Goal: Task Accomplishment & Management: Manage account settings

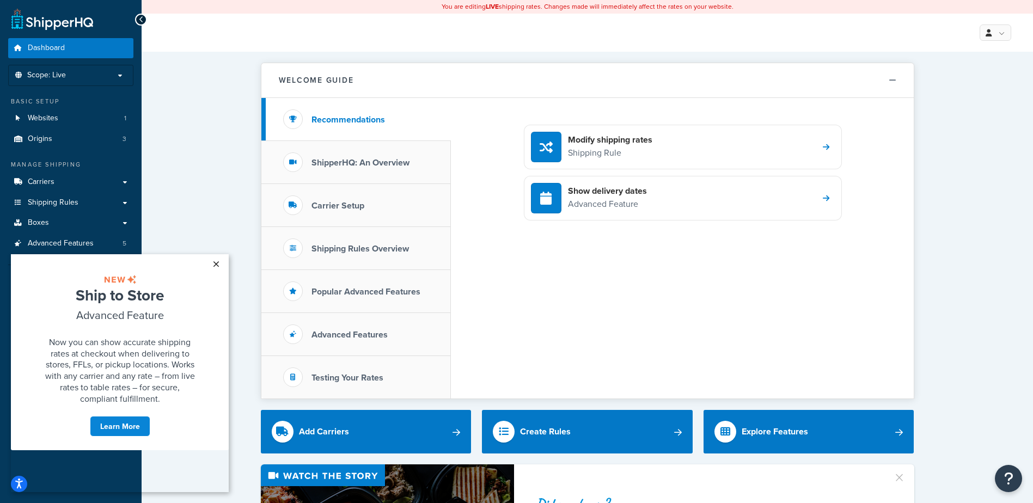
click at [215, 264] on link "×" at bounding box center [215, 264] width 19 height 20
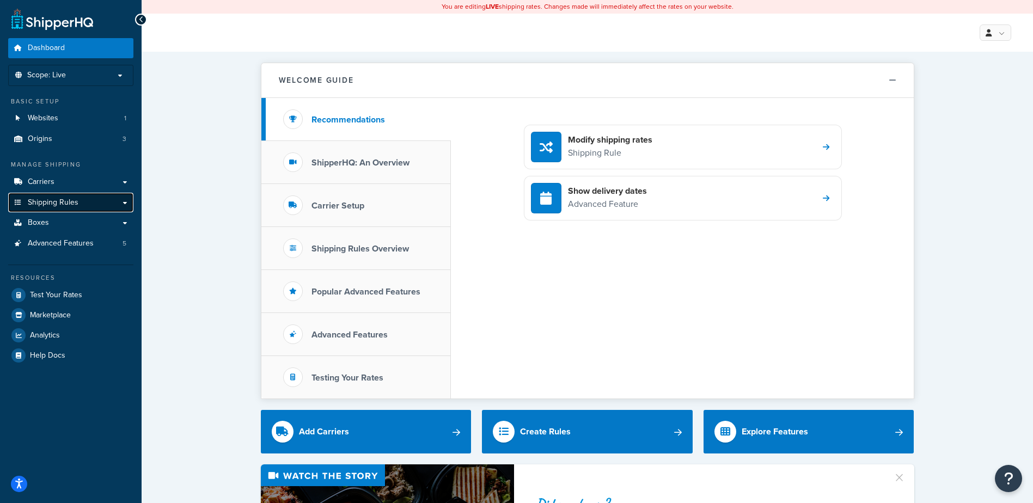
click at [91, 202] on link "Shipping Rules" at bounding box center [70, 203] width 125 height 20
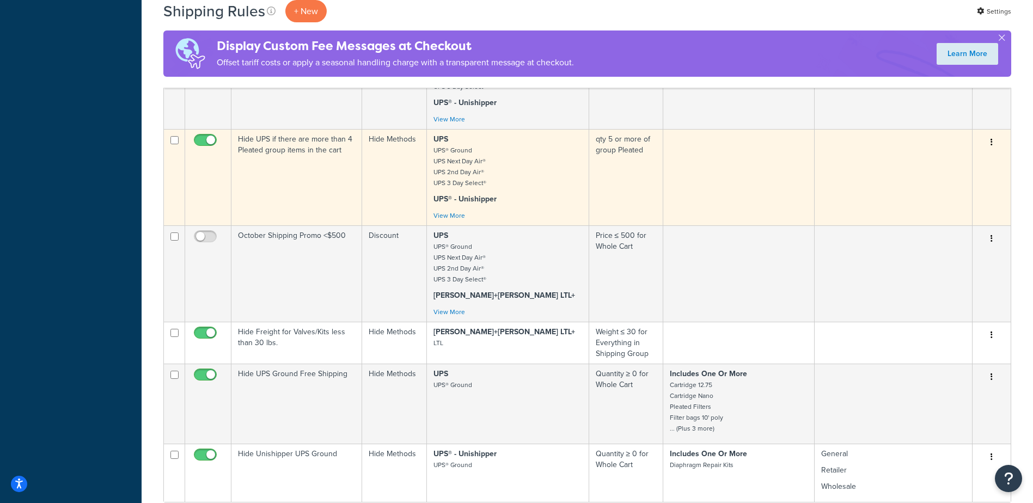
scroll to position [599, 0]
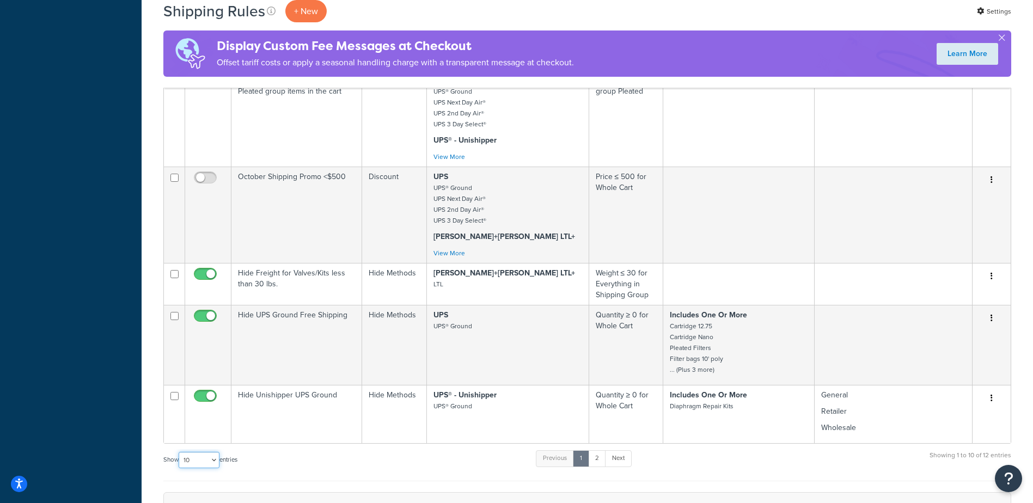
click at [217, 463] on select "10 15 25 50 100 1000" at bounding box center [199, 460] width 41 height 16
select select "25"
click at [180, 452] on select "10 15 25 50 100 1000" at bounding box center [199, 460] width 41 height 16
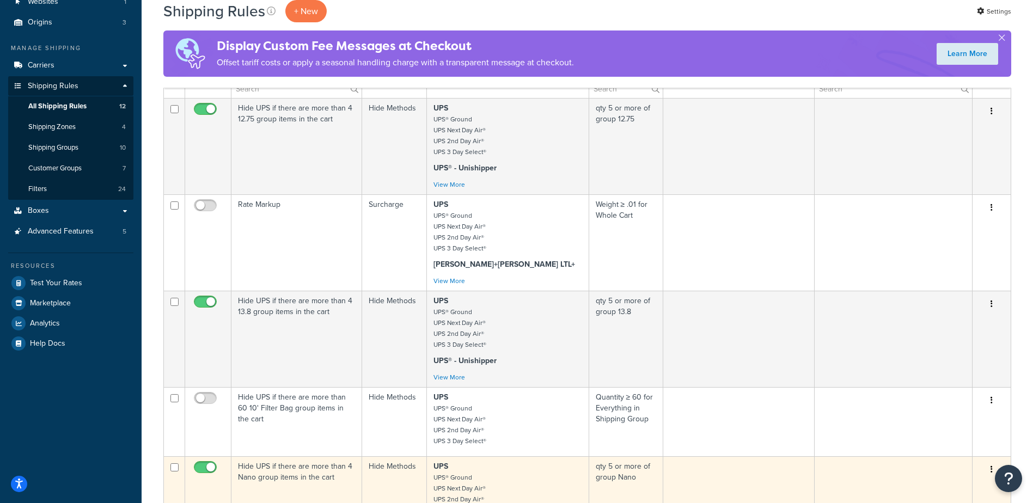
scroll to position [109, 0]
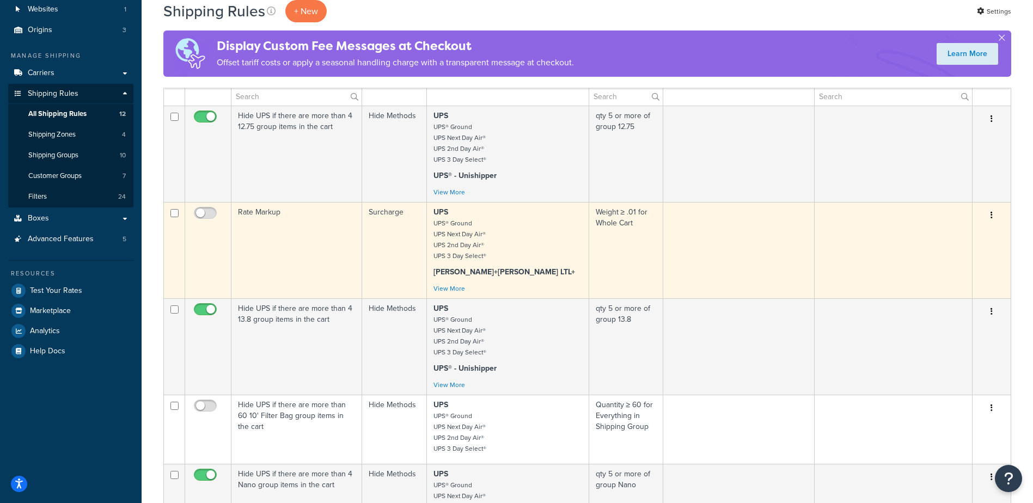
click at [492, 243] on p "UPS UPS® Ground UPS Next Day Air® UPS 2nd Day Air® UPS 3 Day Select®" at bounding box center [507, 234] width 149 height 54
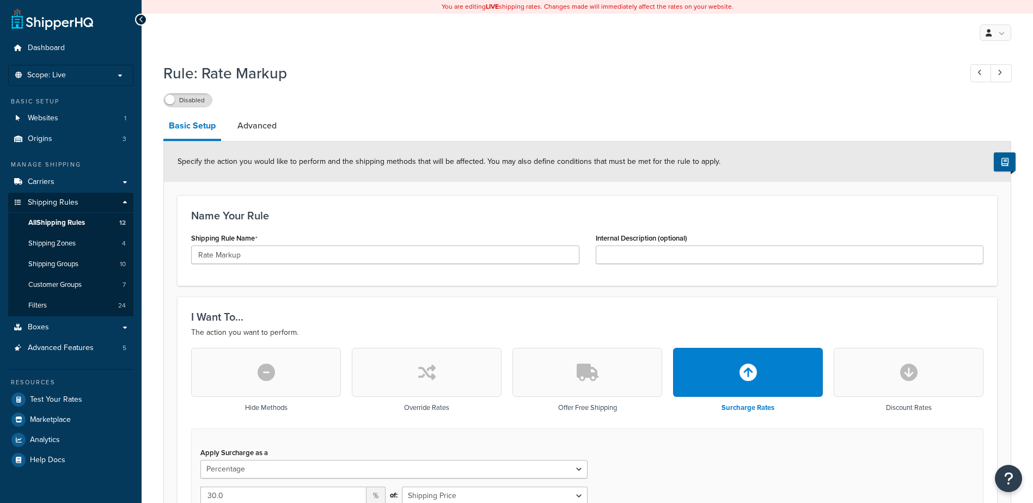
select select "PERCENTAGE"
select select "CART"
click at [241, 125] on link "Advanced" at bounding box center [257, 126] width 50 height 26
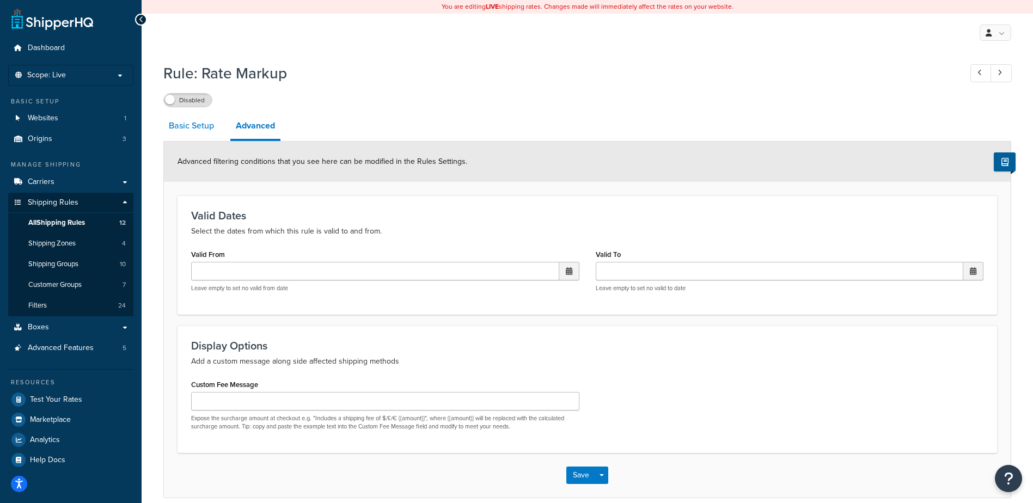
click at [181, 123] on link "Basic Setup" at bounding box center [191, 126] width 56 height 26
select select "PERCENTAGE"
select select "CART"
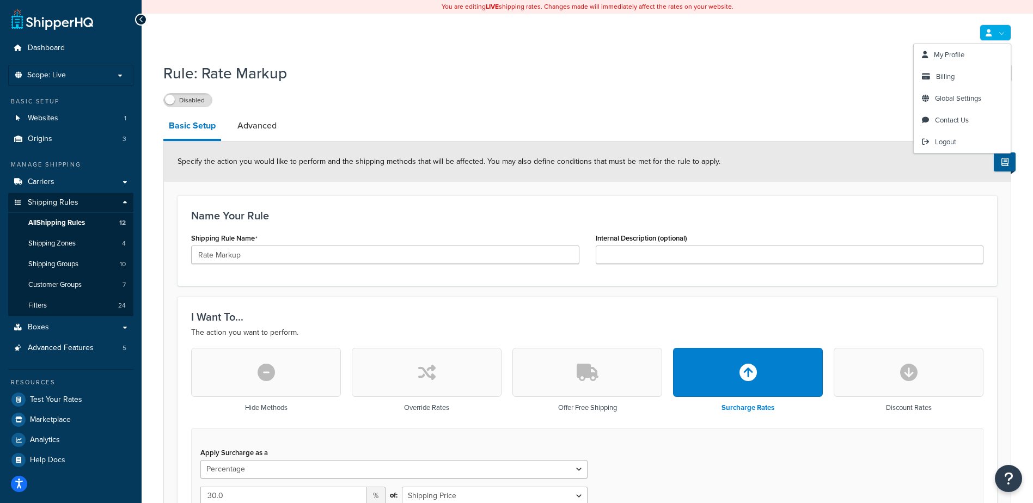
click at [1000, 32] on link at bounding box center [995, 33] width 32 height 16
click at [935, 149] on link "Logout" at bounding box center [962, 142] width 97 height 22
select select "PERCENTAGE"
select select "CART"
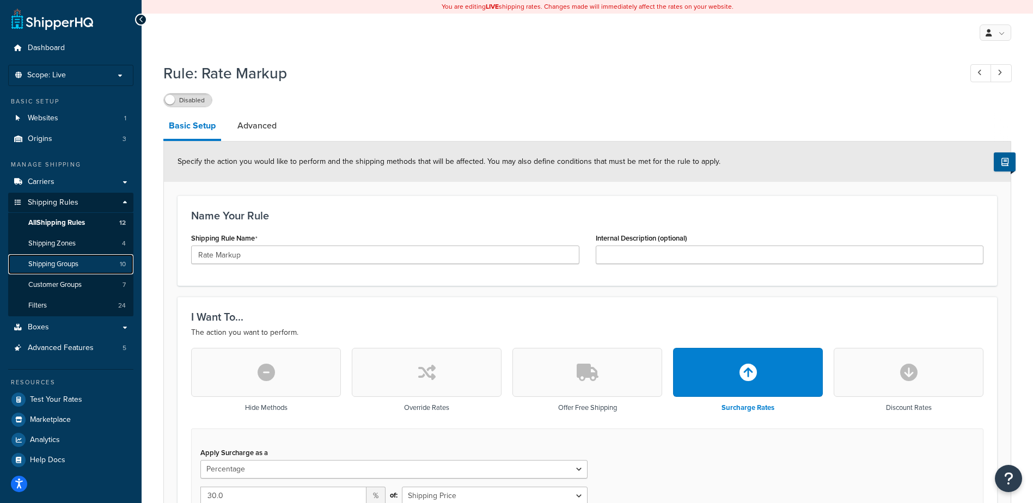
click at [71, 268] on span "Shipping Groups" at bounding box center [53, 264] width 50 height 9
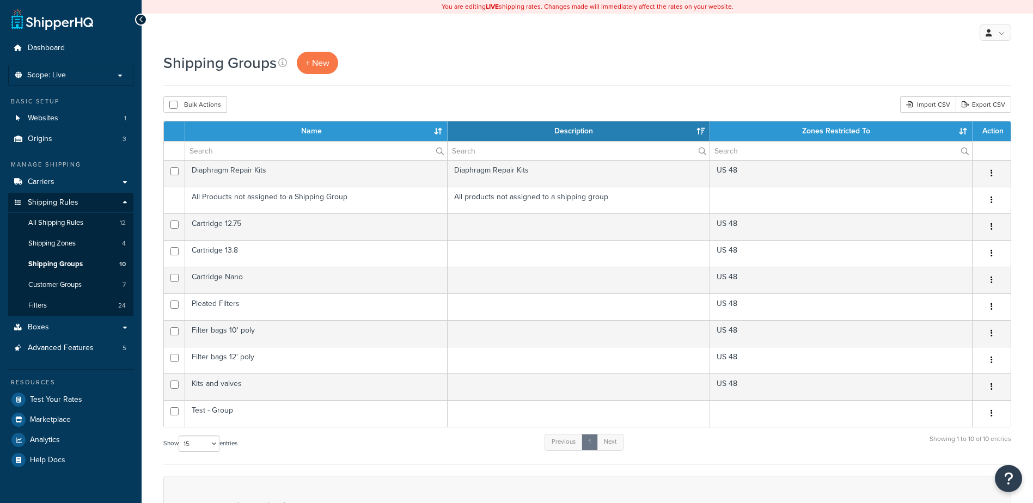
select select "15"
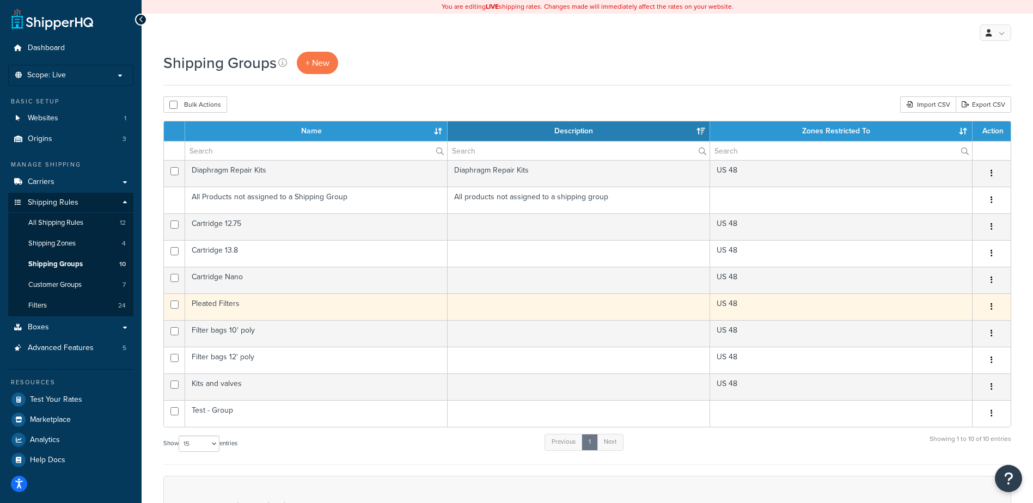
click at [271, 307] on td "Pleated Filters" at bounding box center [316, 306] width 262 height 27
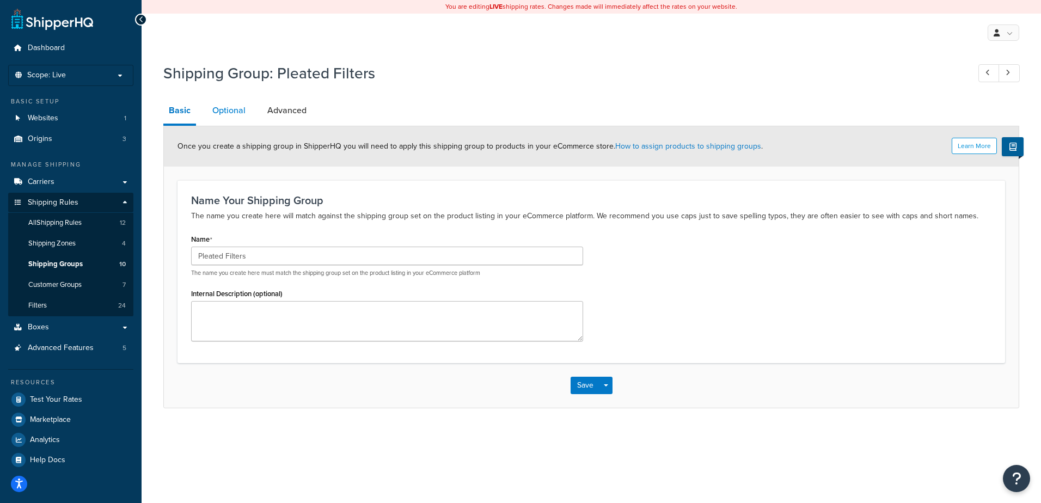
click at [217, 102] on link "Optional" at bounding box center [229, 110] width 44 height 26
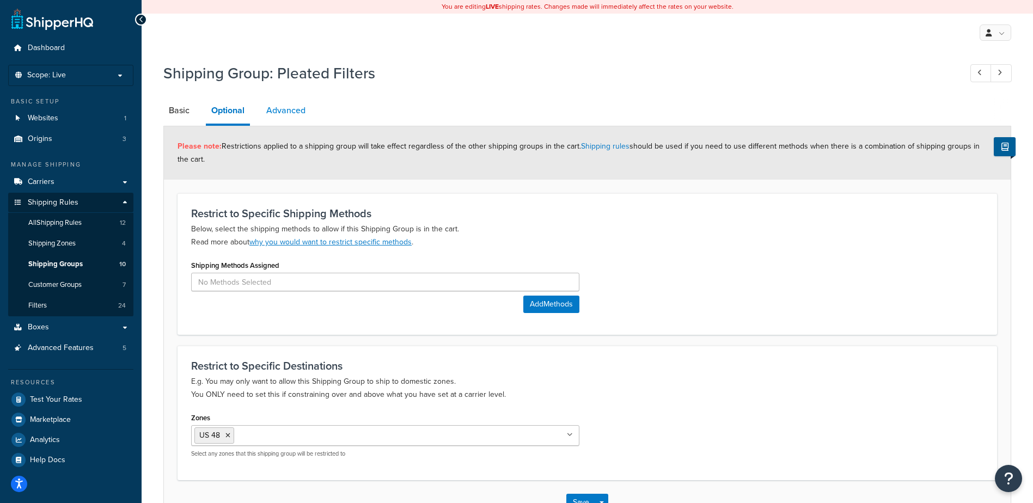
click at [290, 109] on link "Advanced" at bounding box center [286, 110] width 50 height 26
select select "175"
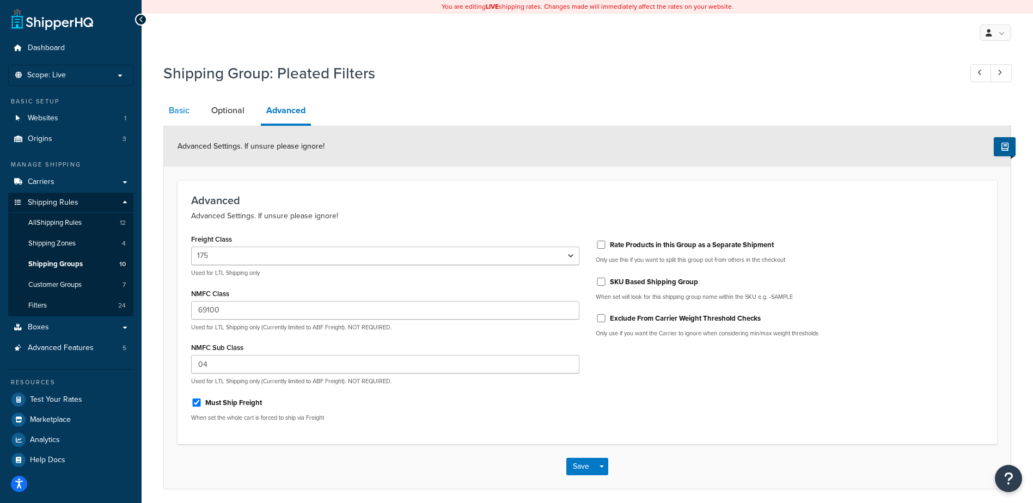
click at [170, 105] on link "Basic" at bounding box center [179, 110] width 32 height 26
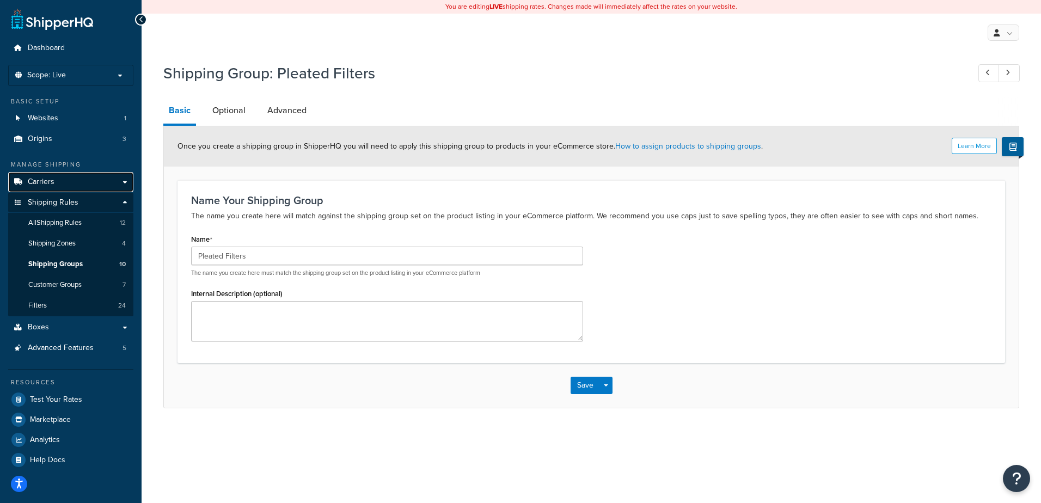
click at [96, 183] on link "Carriers" at bounding box center [70, 182] width 125 height 20
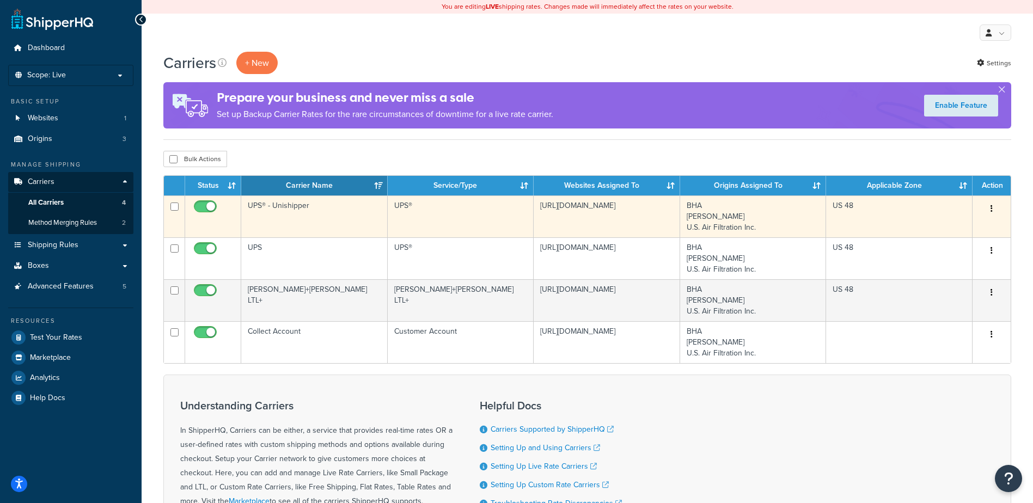
click at [356, 223] on td "UPS® - Unishipper" at bounding box center [314, 216] width 146 height 42
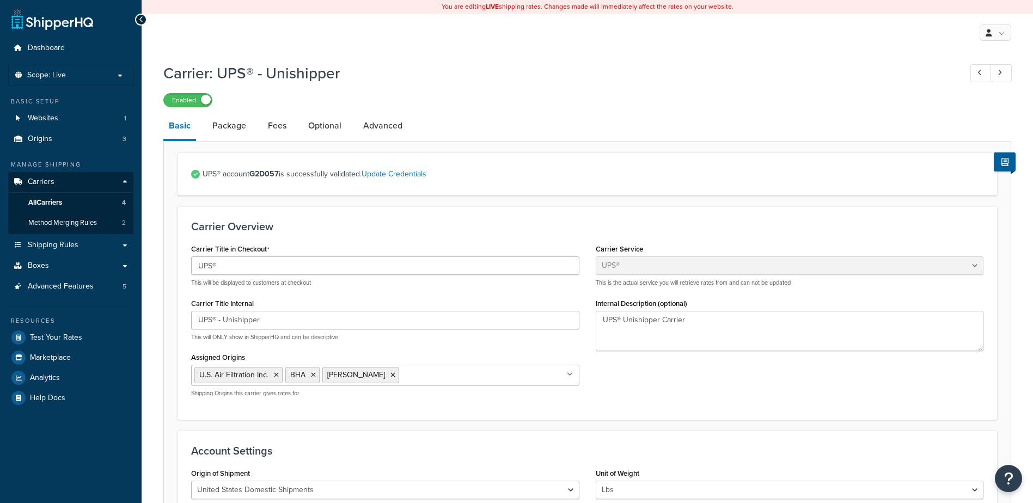
select select "ups"
click at [294, 128] on li "Fees" at bounding box center [282, 126] width 40 height 26
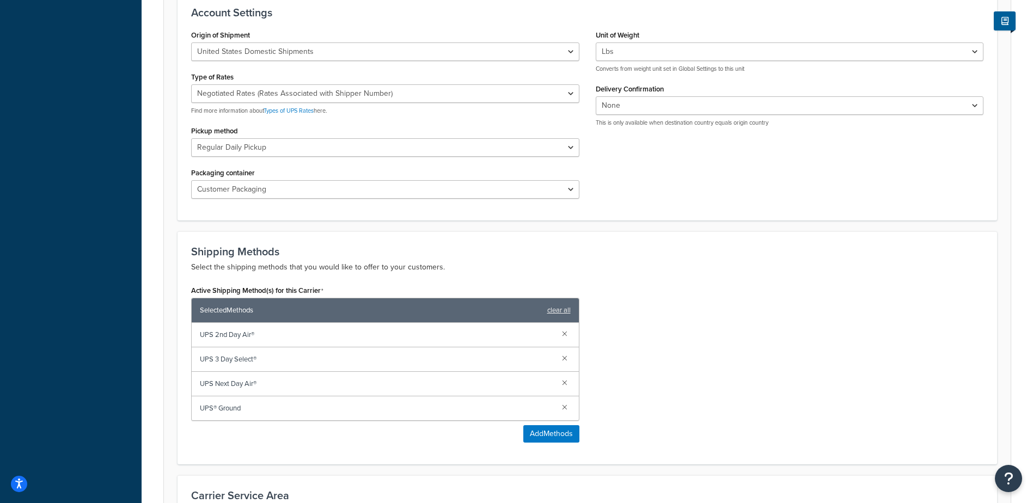
scroll to position [80, 0]
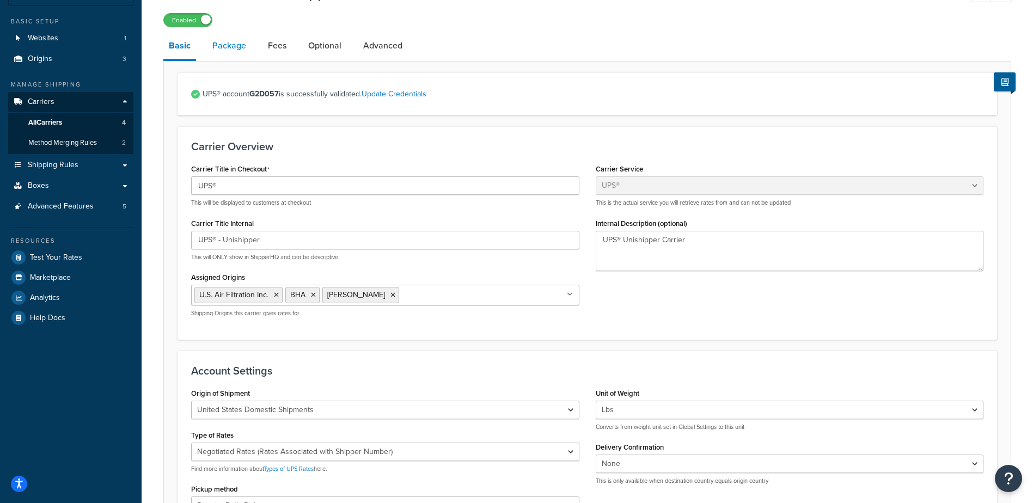
click at [236, 52] on link "Package" at bounding box center [229, 46] width 45 height 26
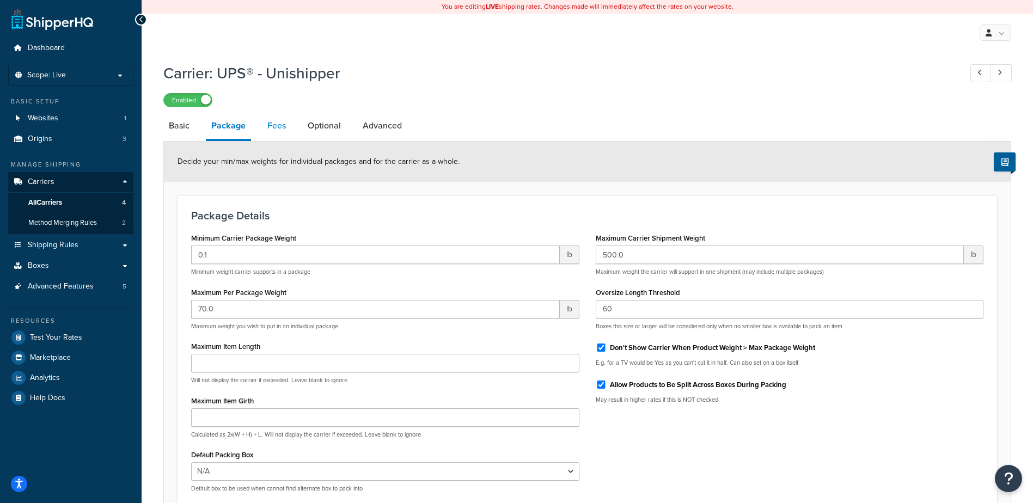
click at [277, 130] on link "Fees" at bounding box center [276, 126] width 29 height 26
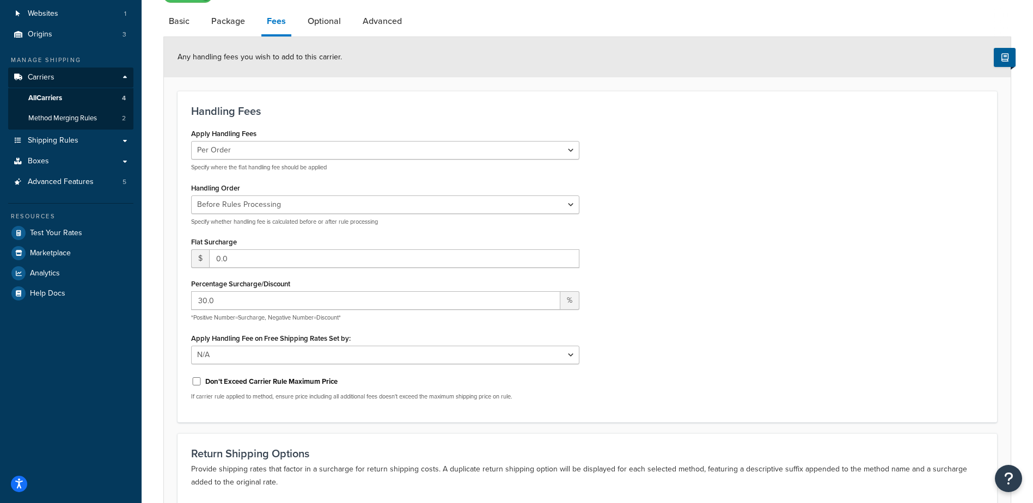
scroll to position [109, 0]
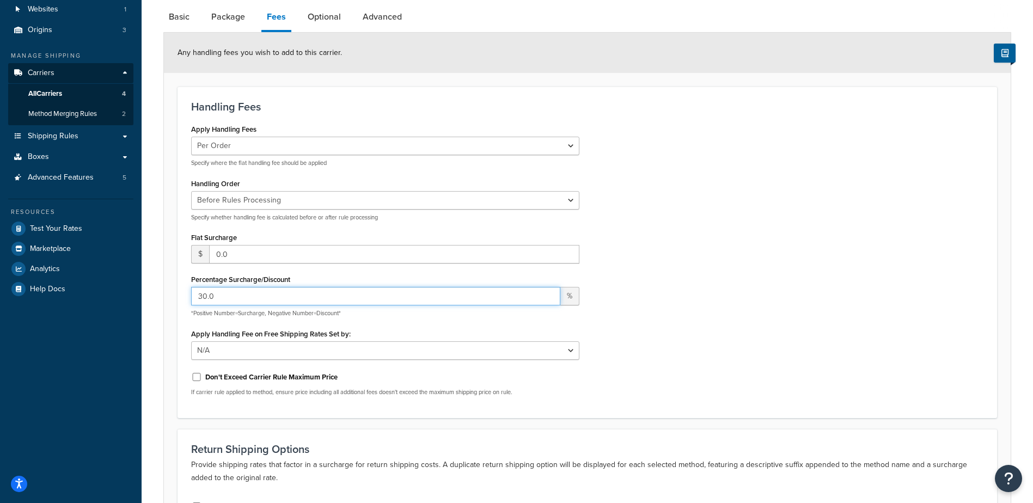
click at [274, 296] on input "30.0" at bounding box center [375, 296] width 369 height 19
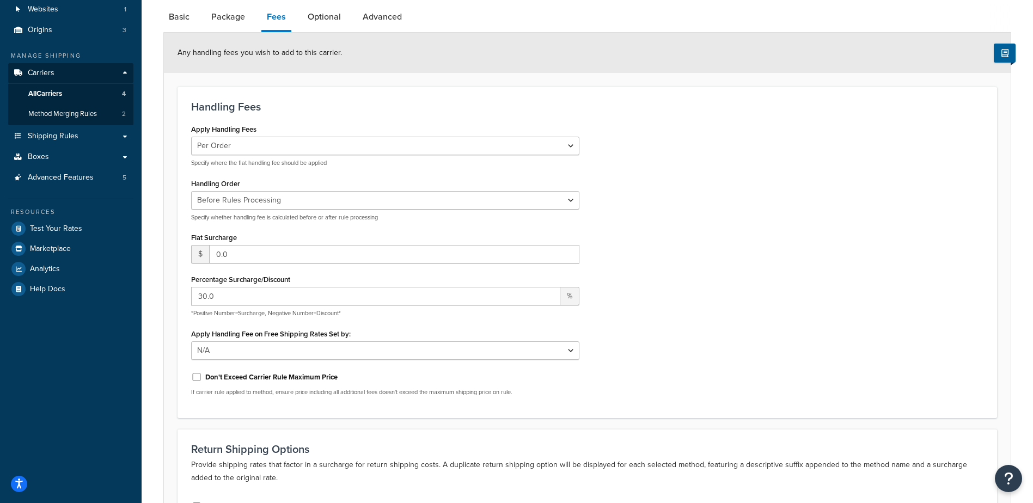
click at [675, 175] on div "Apply Handling Fees Per Order Per Item Per Package Specify where the flat handl…" at bounding box center [587, 262] width 809 height 283
click at [326, 15] on link "Optional" at bounding box center [324, 17] width 44 height 26
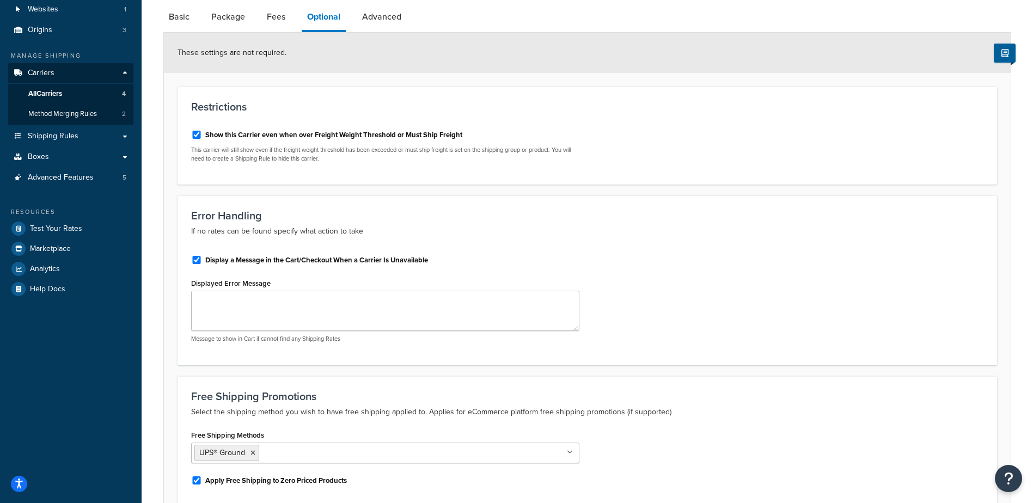
click at [319, 176] on div "Restrictions Show this Carrier even when over Freight Weight Threshold or Must …" at bounding box center [586, 136] width 819 height 98
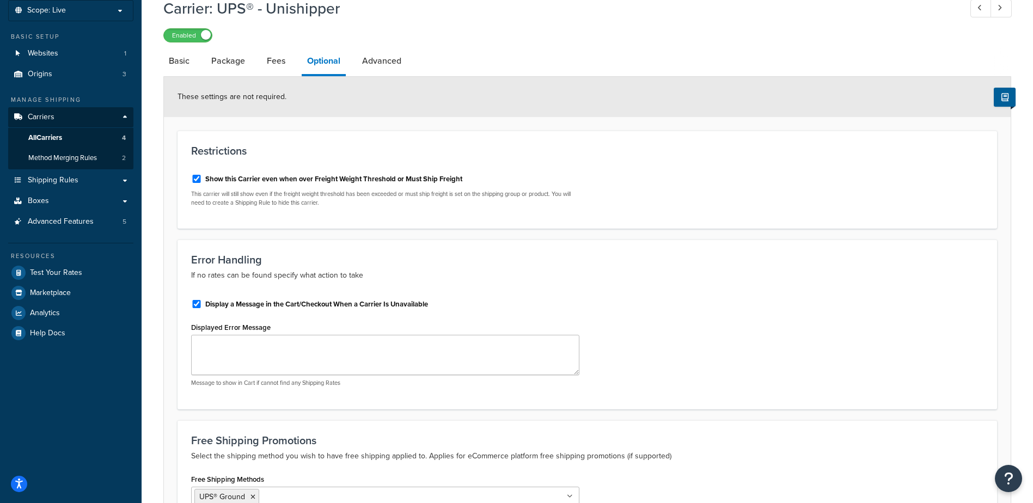
scroll to position [62, 0]
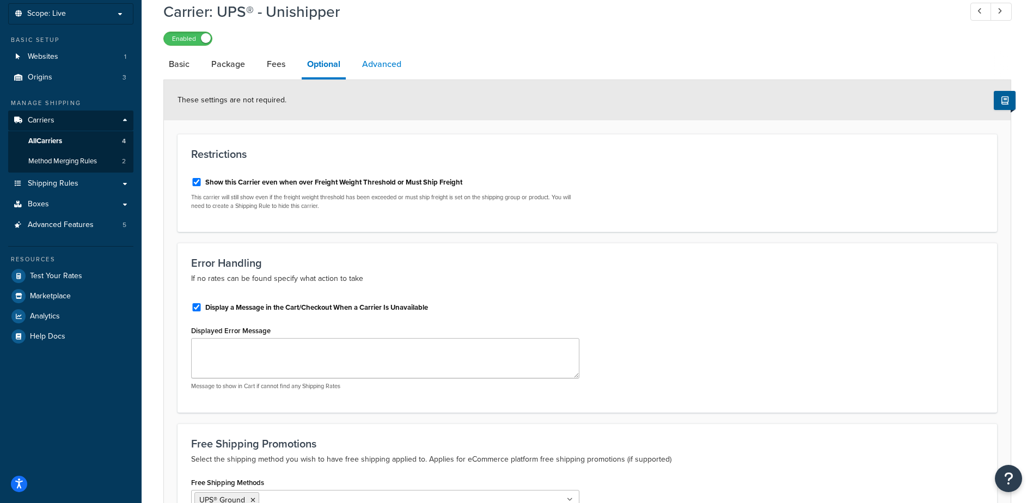
click at [390, 60] on link "Advanced" at bounding box center [382, 64] width 50 height 26
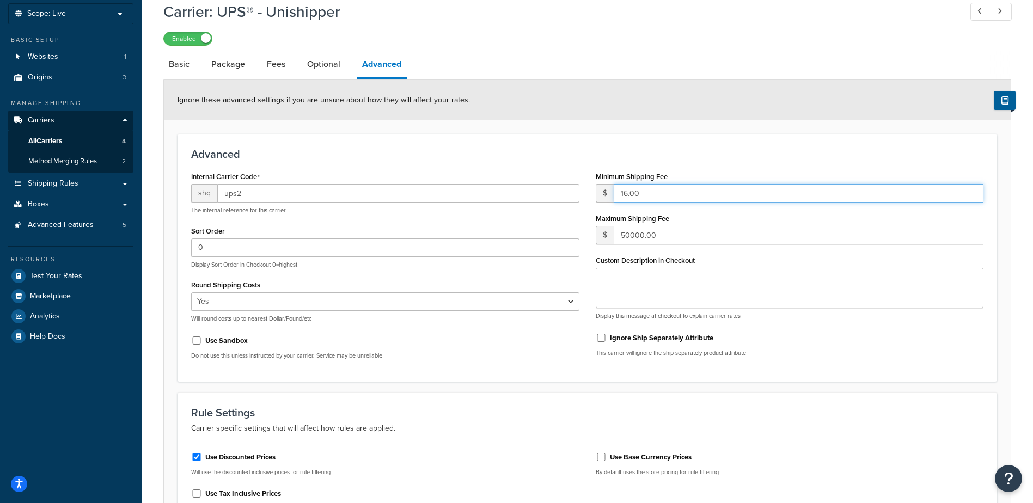
drag, startPoint x: 654, startPoint y: 191, endPoint x: 553, endPoint y: 192, distance: 101.3
click at [553, 192] on div "Internal Carrier Code shq ups2 The internal reference for this carrier Sort Ord…" at bounding box center [587, 268] width 809 height 199
type input "20"
click at [522, 368] on div "Internal Carrier Code shq ups2 The internal reference for this carrier Sort Ord…" at bounding box center [385, 268] width 405 height 199
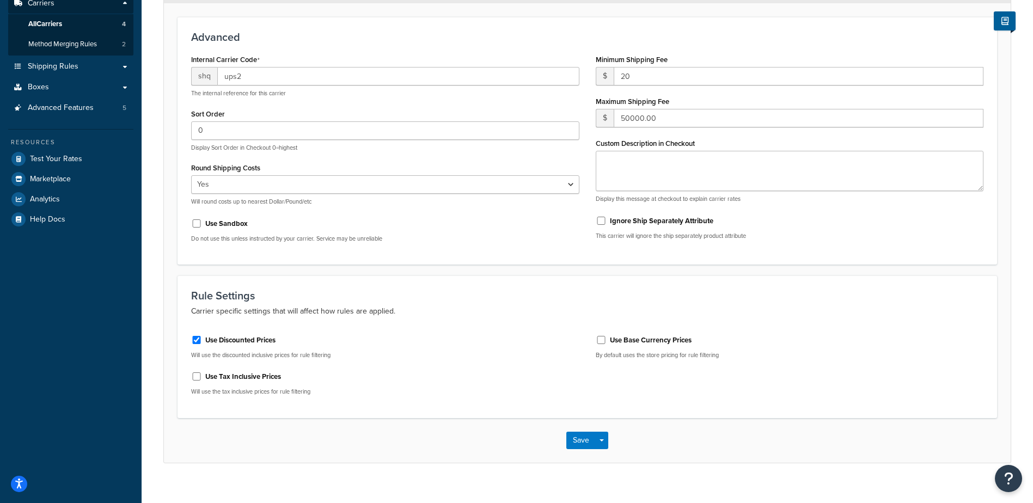
scroll to position [194, 0]
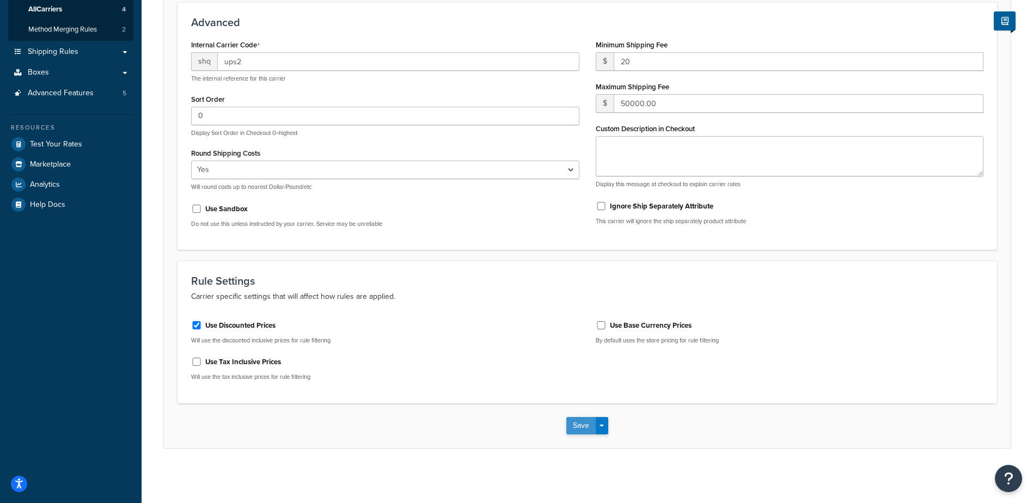
click at [577, 424] on button "Save" at bounding box center [580, 425] width 29 height 17
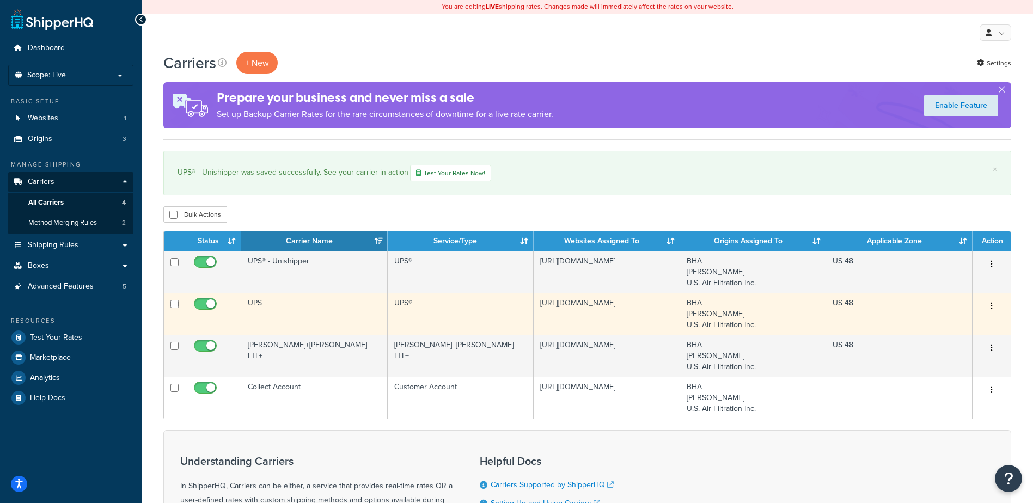
click at [326, 304] on td "UPS" at bounding box center [314, 314] width 146 height 42
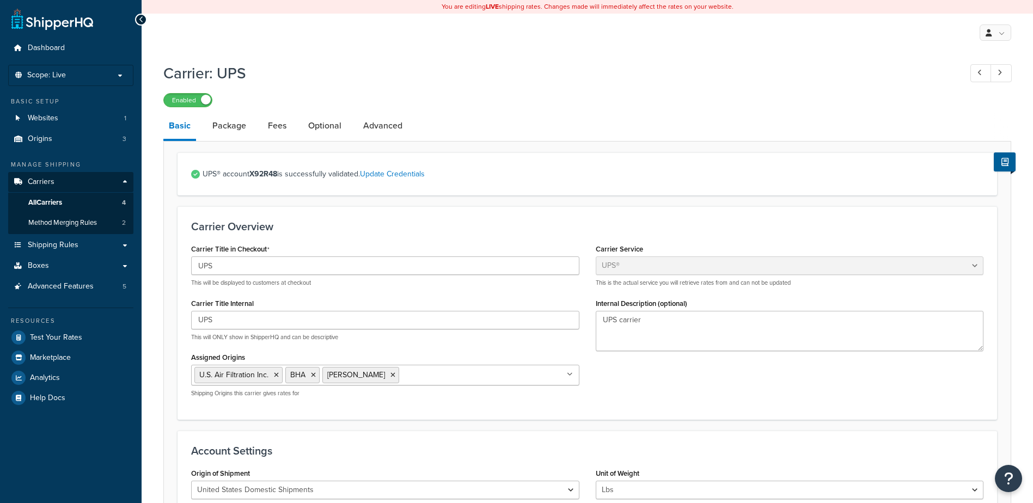
select select "ups"
click at [272, 123] on link "Fees" at bounding box center [276, 126] width 29 height 26
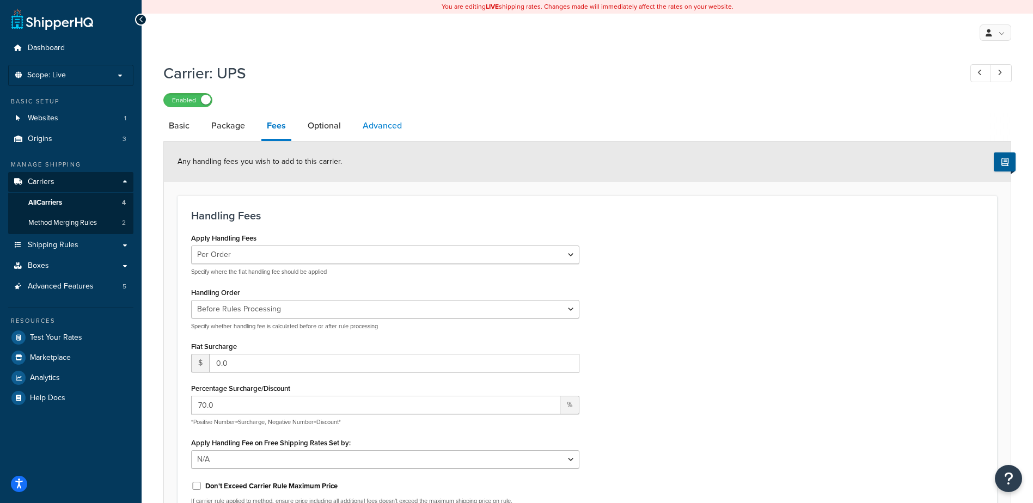
click at [381, 118] on link "Advanced" at bounding box center [382, 126] width 50 height 26
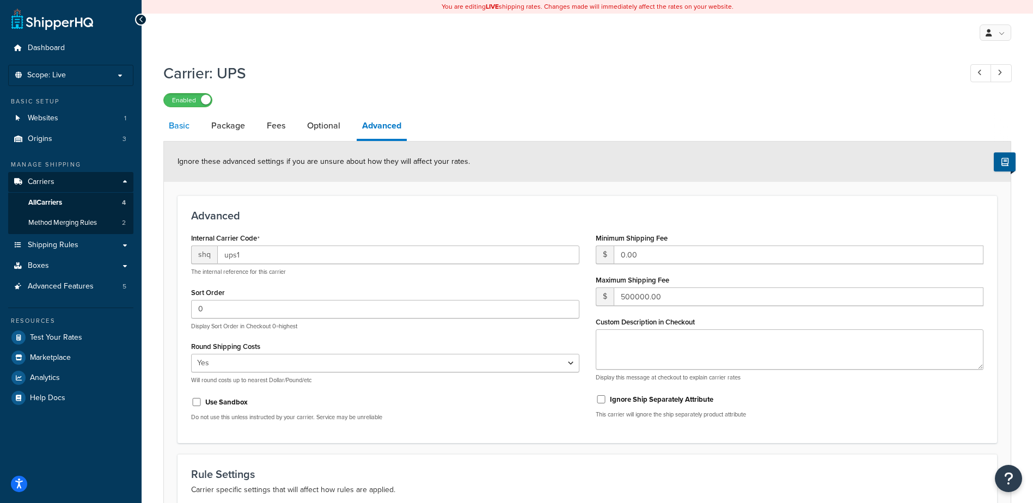
click at [180, 131] on link "Basic" at bounding box center [179, 126] width 32 height 26
select select "ups"
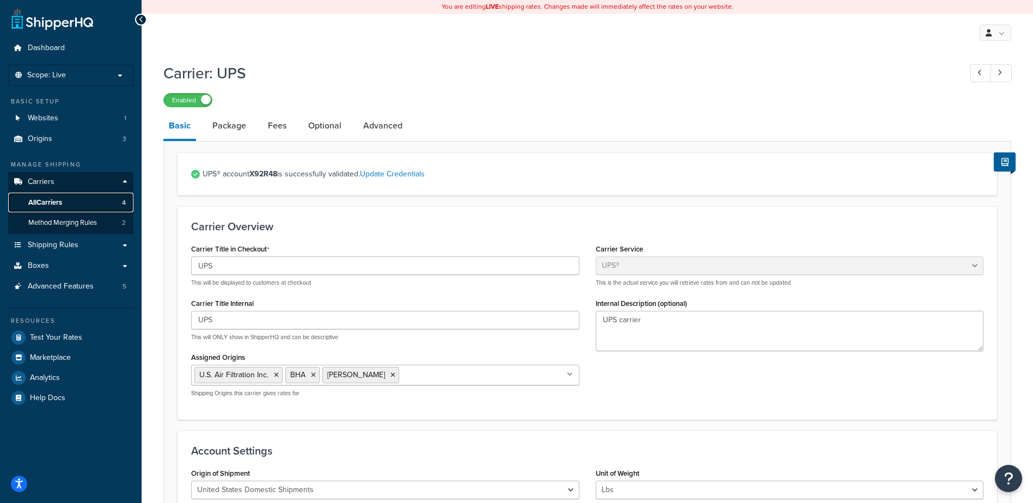
click at [62, 200] on span "All Carriers" at bounding box center [45, 202] width 34 height 9
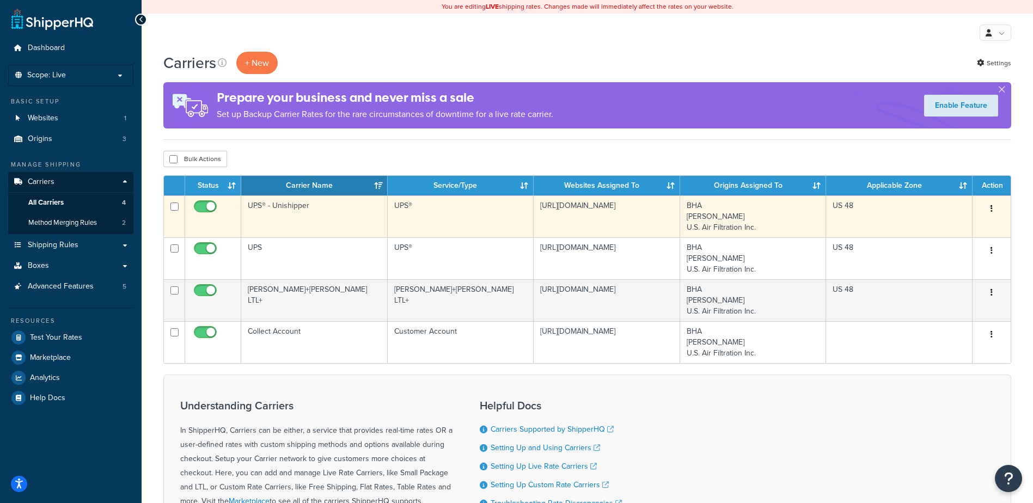
click at [529, 212] on td "UPS®" at bounding box center [461, 216] width 146 height 42
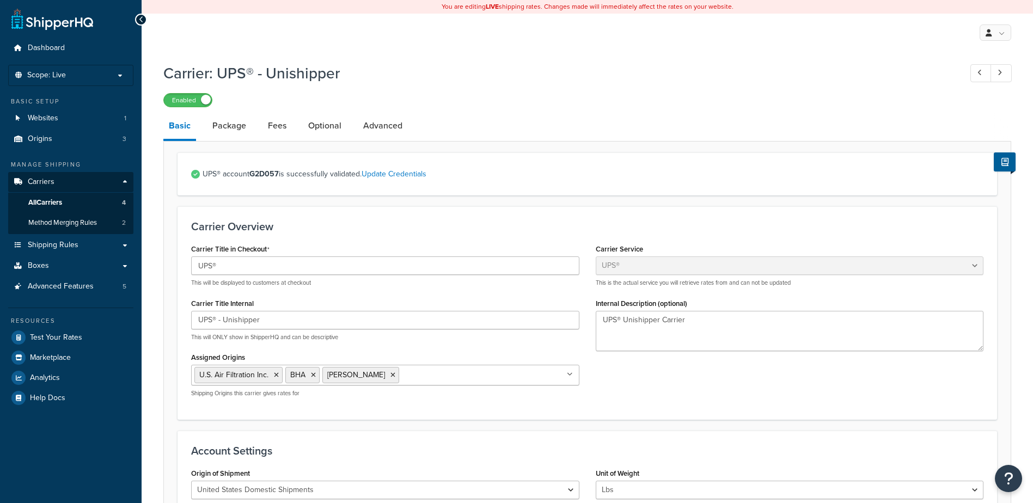
select select "ups"
drag, startPoint x: 677, startPoint y: 77, endPoint x: 682, endPoint y: 74, distance: 5.9
click at [678, 77] on h1 "Carrier: UPS® - Unishipper" at bounding box center [556, 73] width 787 height 21
click at [815, 99] on div "Enabled" at bounding box center [587, 99] width 848 height 15
drag, startPoint x: 798, startPoint y: 91, endPoint x: 804, endPoint y: 88, distance: 6.8
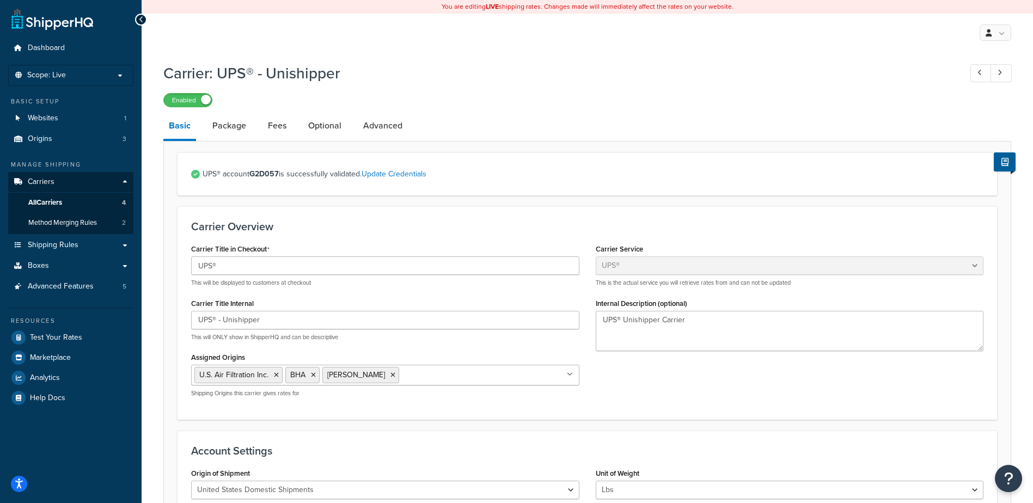
click at [799, 91] on div "Carrier: UPS® - Unishipper Enabled" at bounding box center [587, 82] width 848 height 50
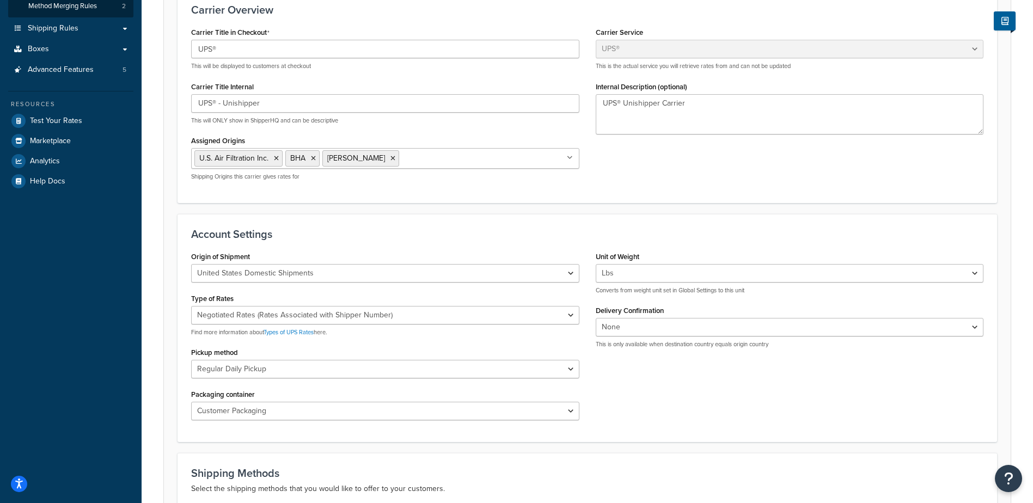
scroll to position [218, 0]
click at [735, 175] on div "Carrier Title in Checkout UPS® This will be displayed to customers at checkout …" at bounding box center [587, 105] width 809 height 164
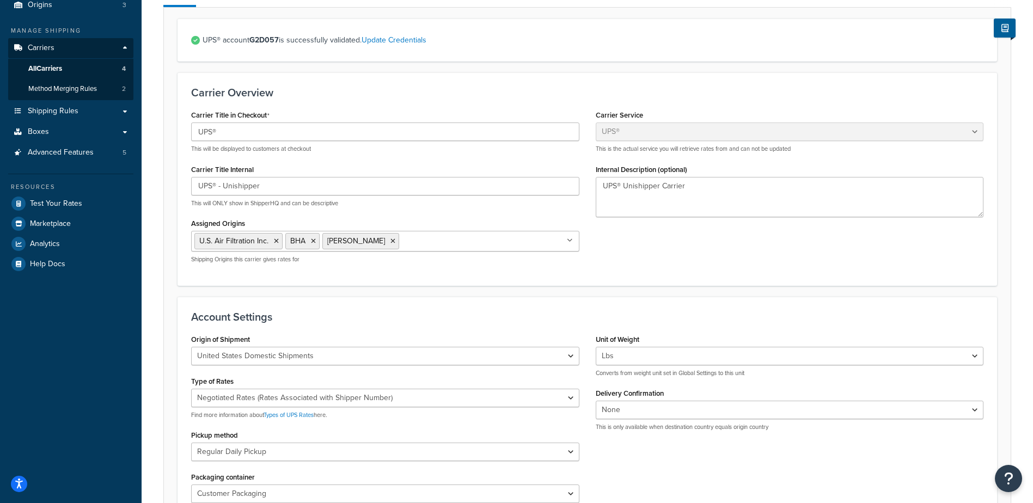
scroll to position [109, 0]
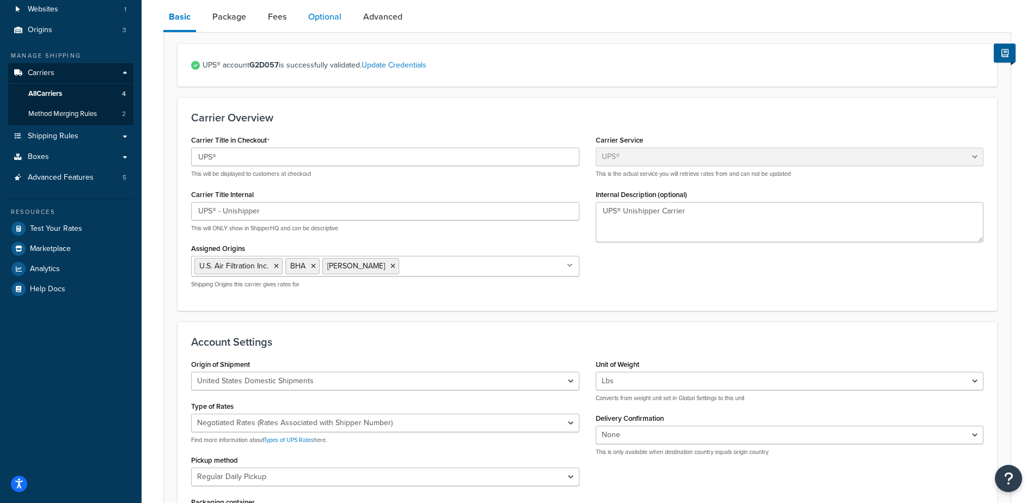
click at [317, 15] on link "Optional" at bounding box center [325, 17] width 44 height 26
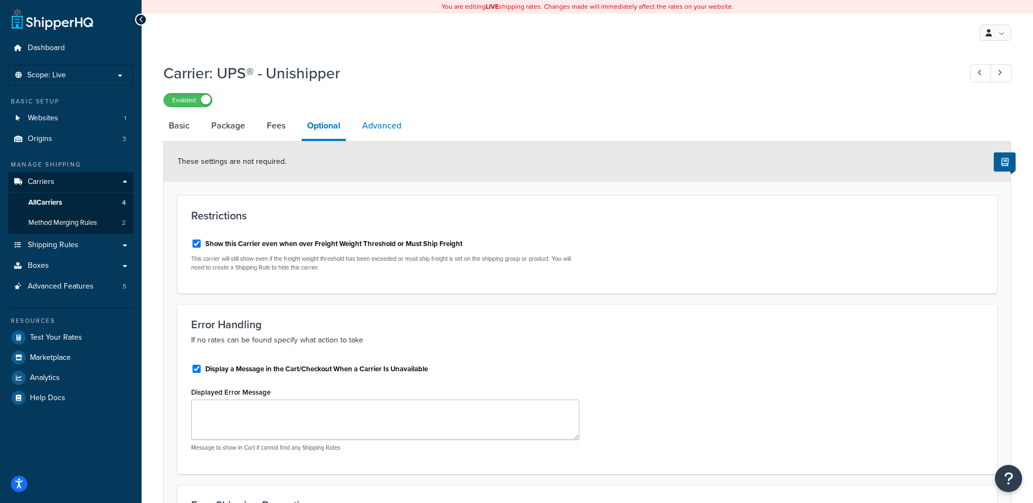
click at [385, 130] on link "Advanced" at bounding box center [382, 126] width 50 height 26
